Goal: Answer question/provide support: Share knowledge or assist other users

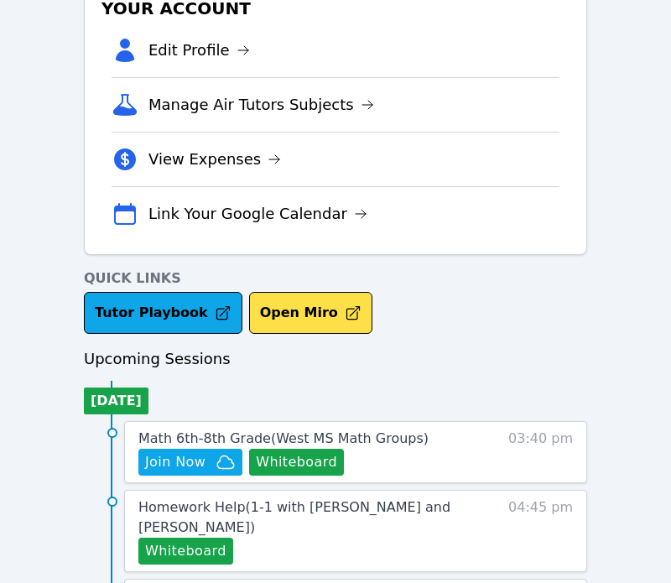
scroll to position [445, 0]
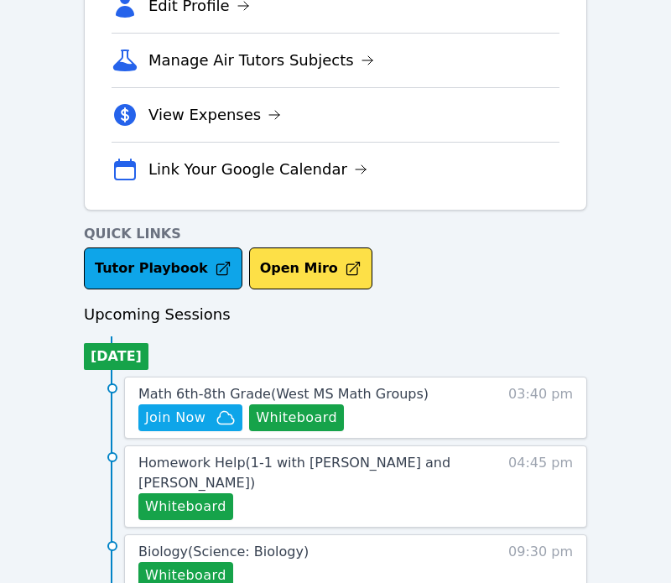
click at [202, 436] on div "Math 6th-8th Grade ( [GEOGRAPHIC_DATA] Math Groups ) Hidden Join Now Whiteboard…" at bounding box center [355, 408] width 463 height 62
click at [198, 424] on span "Join Now" at bounding box center [175, 418] width 60 height 20
click at [203, 396] on span "Math 6th-8th Grade ( [GEOGRAPHIC_DATA] Math Groups )" at bounding box center [283, 394] width 290 height 16
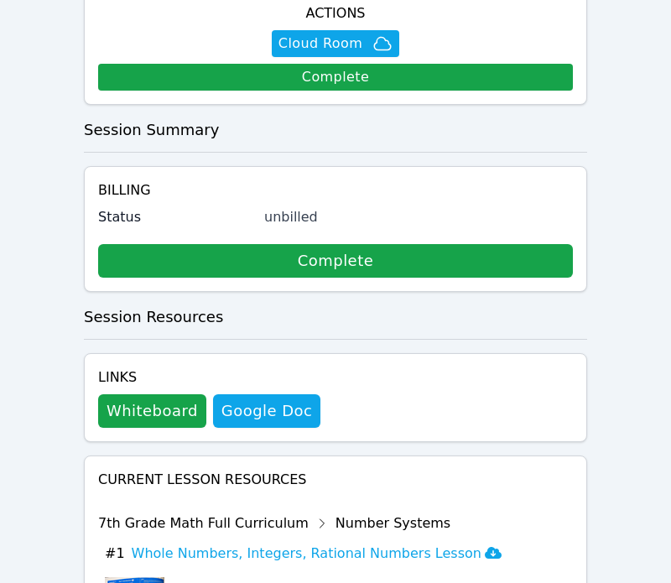
scroll to position [834, 0]
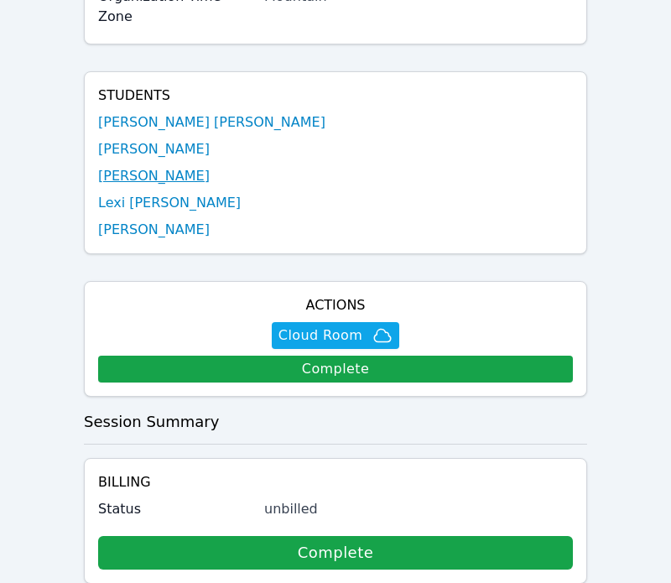
click at [148, 166] on link "[PERSON_NAME]" at bounding box center [154, 176] width 112 height 20
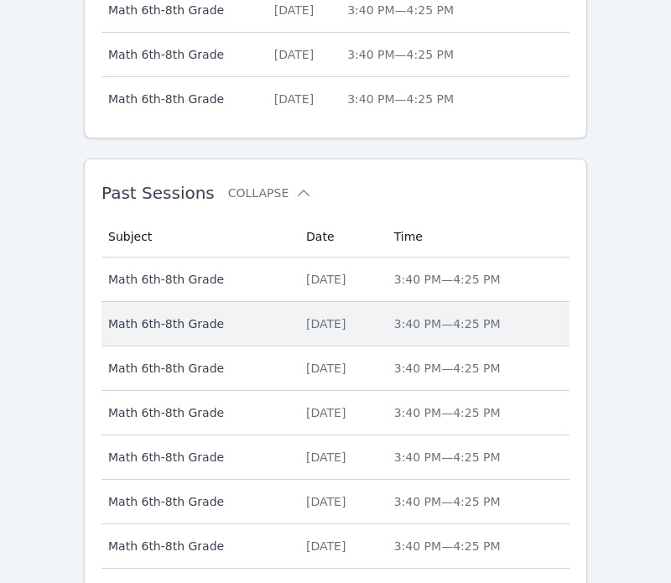
scroll to position [1092, 0]
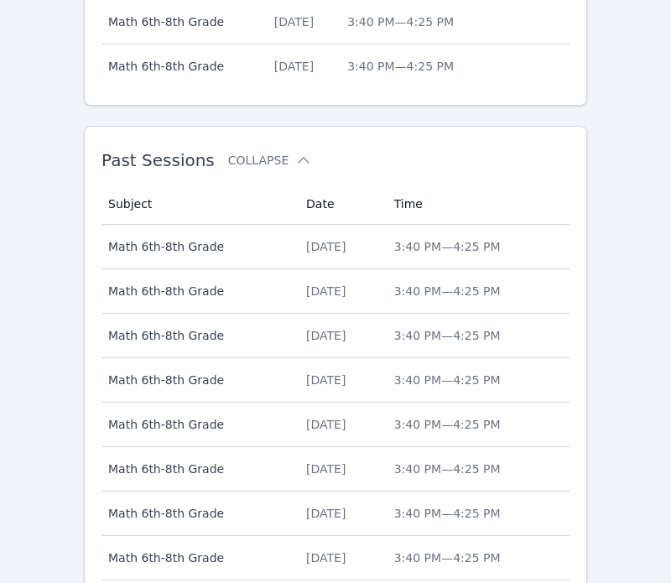
click at [306, 246] on div "[DATE]" at bounding box center [340, 246] width 68 height 17
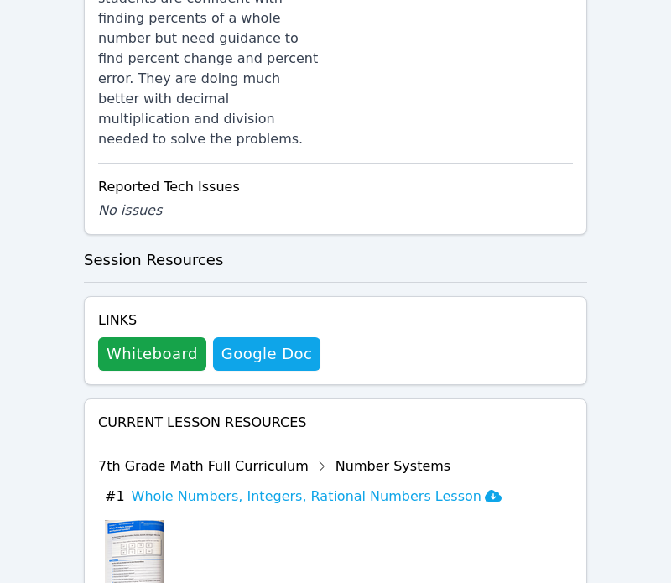
scroll to position [2096, 0]
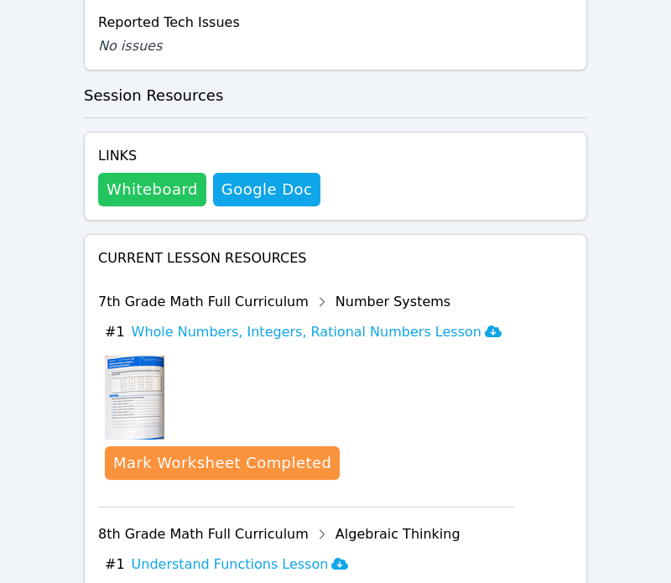
click at [123, 173] on button "Whiteboard" at bounding box center [152, 190] width 108 height 34
